Goal: Task Accomplishment & Management: Manage account settings

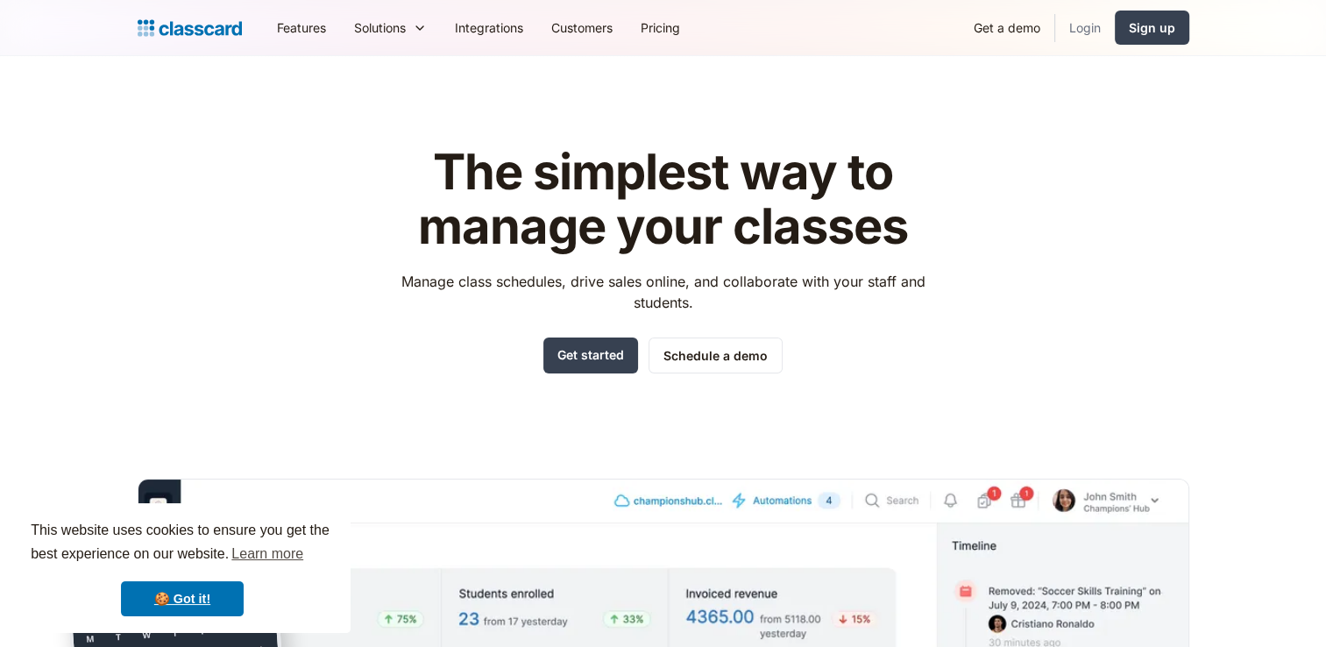
click at [1082, 37] on link "Login" at bounding box center [1085, 27] width 60 height 39
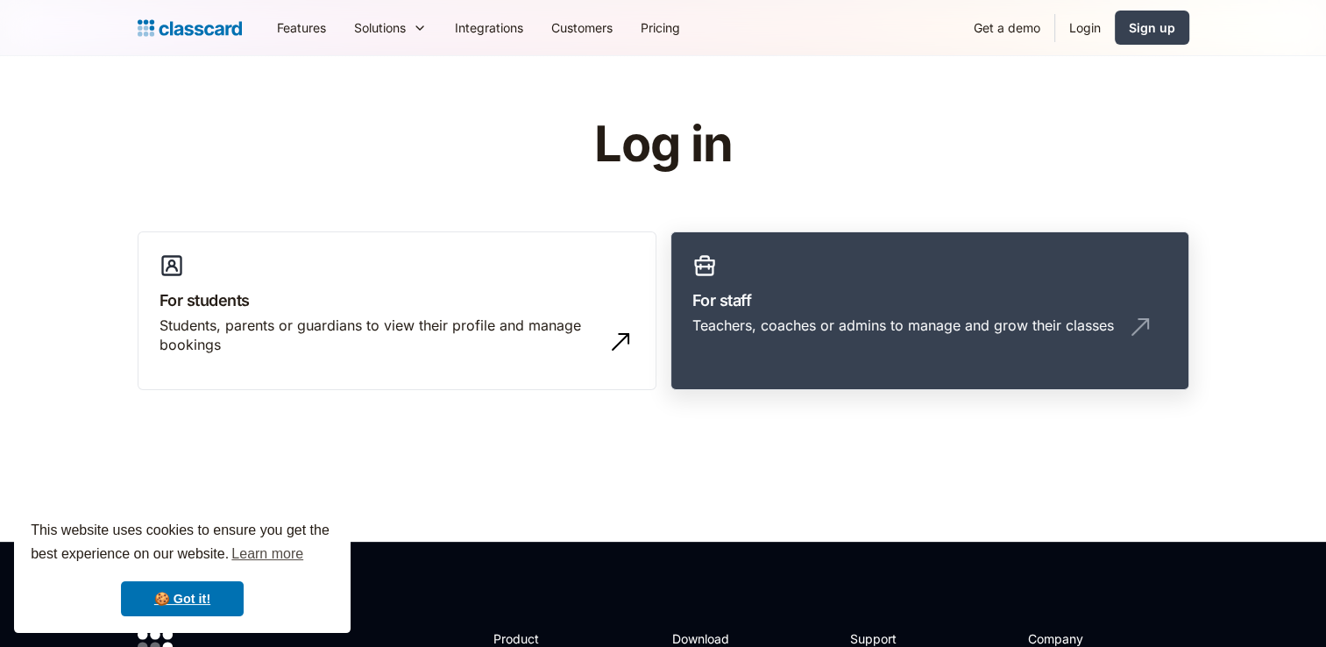
click at [978, 279] on link "For staff Teachers, coaches or admins to manage and grow their classes" at bounding box center [930, 311] width 519 height 160
